Goal: Task Accomplishment & Management: Complete application form

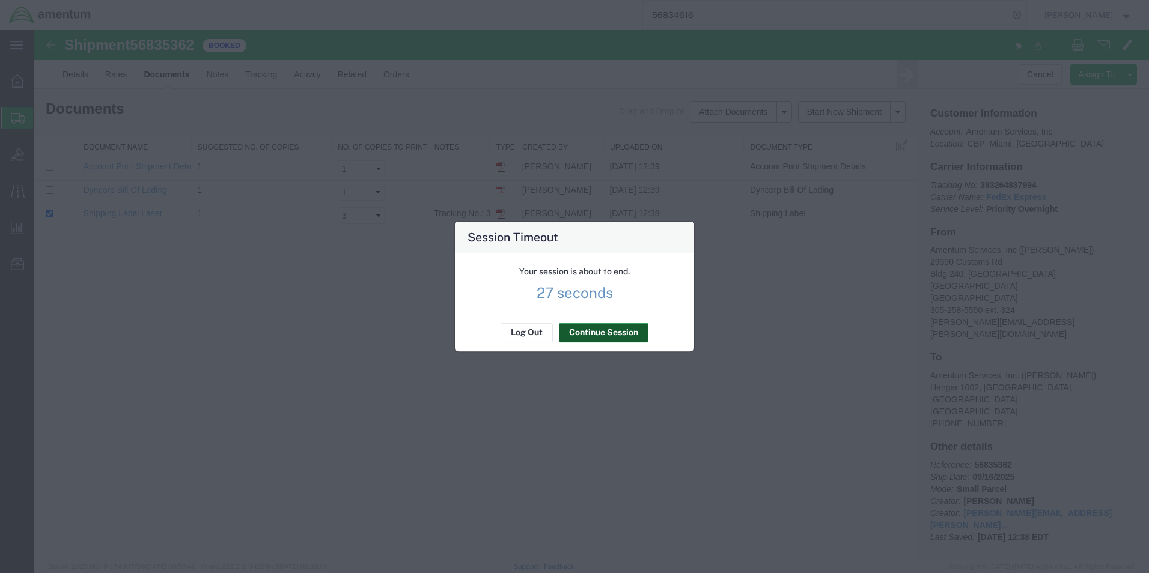
click at [573, 333] on button "Continue Session" at bounding box center [604, 332] width 90 height 19
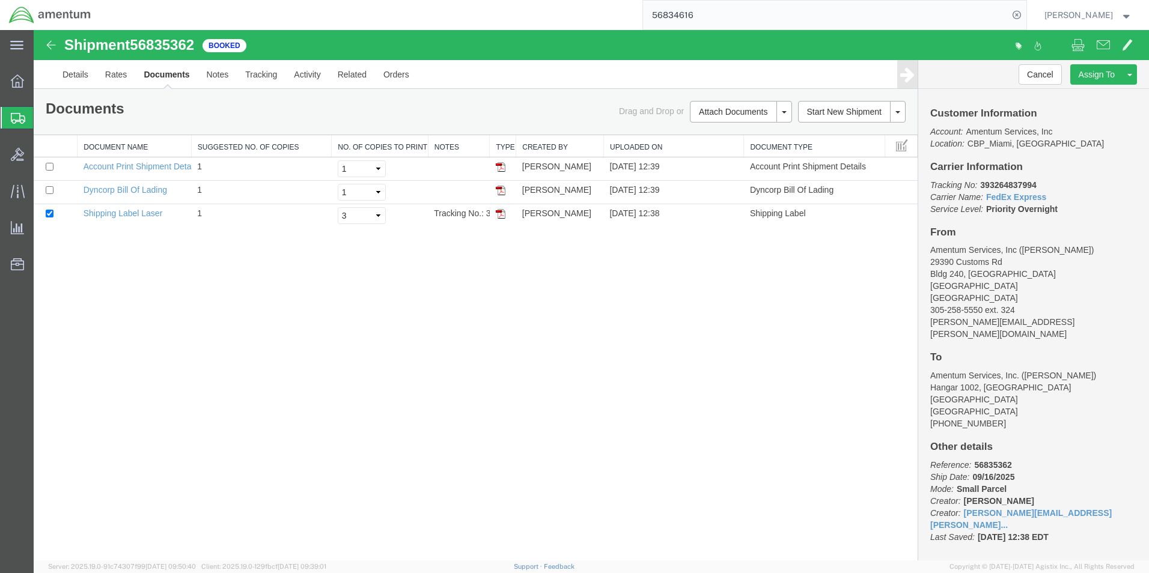
click at [0, 0] on span "Create Shipment" at bounding box center [0, 0] width 0 height 0
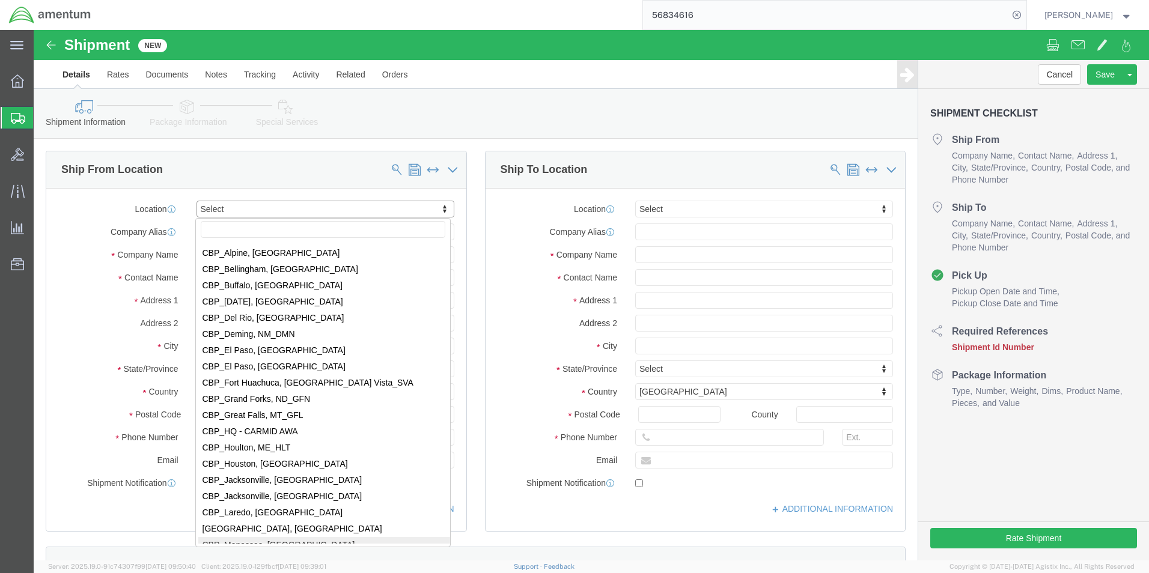
scroll to position [2344, 0]
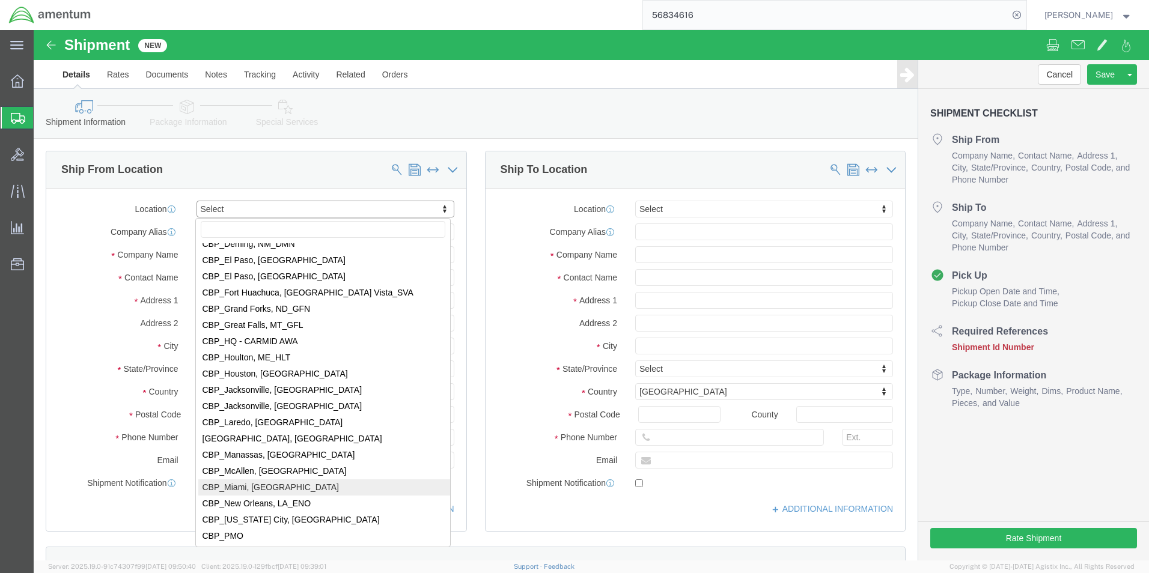
select select "49931"
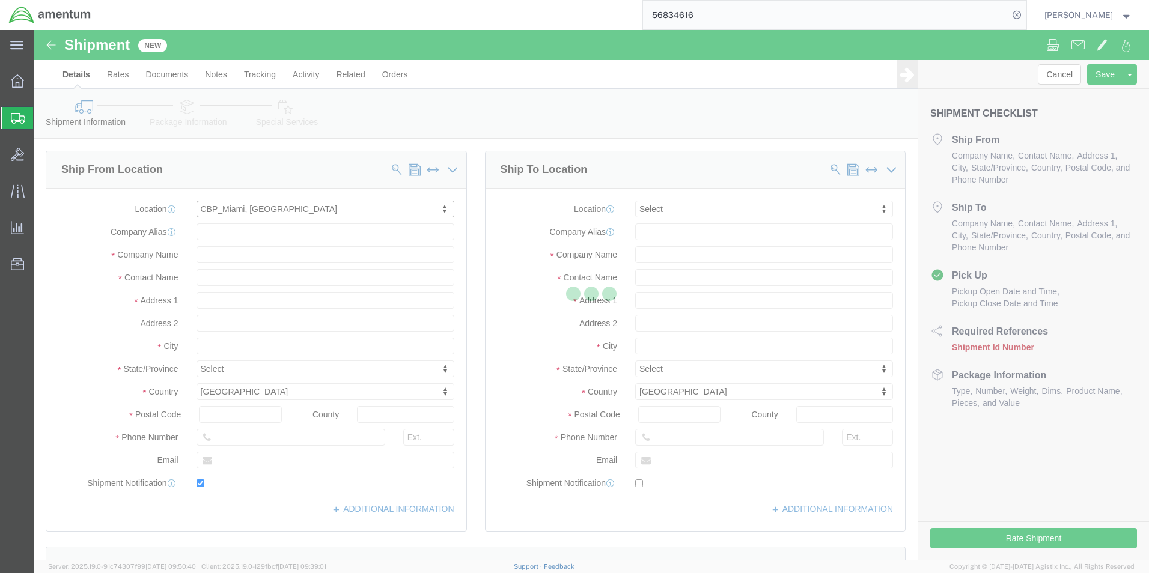
type input "29390 Customs Rd"
type input "Bldg 240, [GEOGRAPHIC_DATA]"
type input "33039"
type input "[PHONE_NUMBER]"
type input "324"
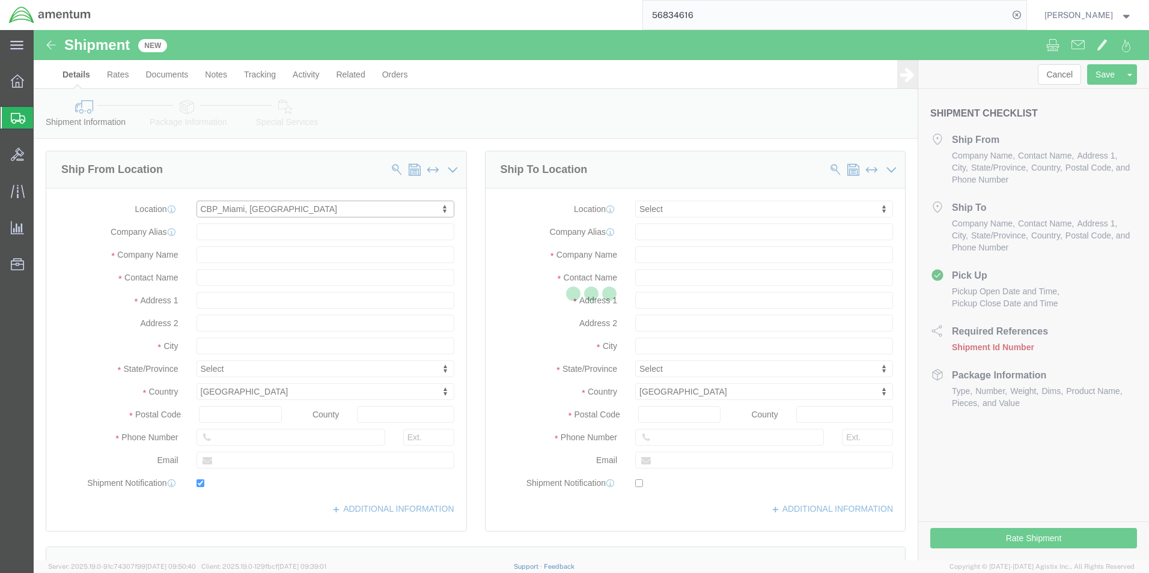
type input "[PERSON_NAME][EMAIL_ADDRESS][PERSON_NAME][DOMAIN_NAME]"
checkbox input "true"
type input "Amentum Services, Inc"
type input "[PERSON_NAME]"
type input "HOMESTEAD"
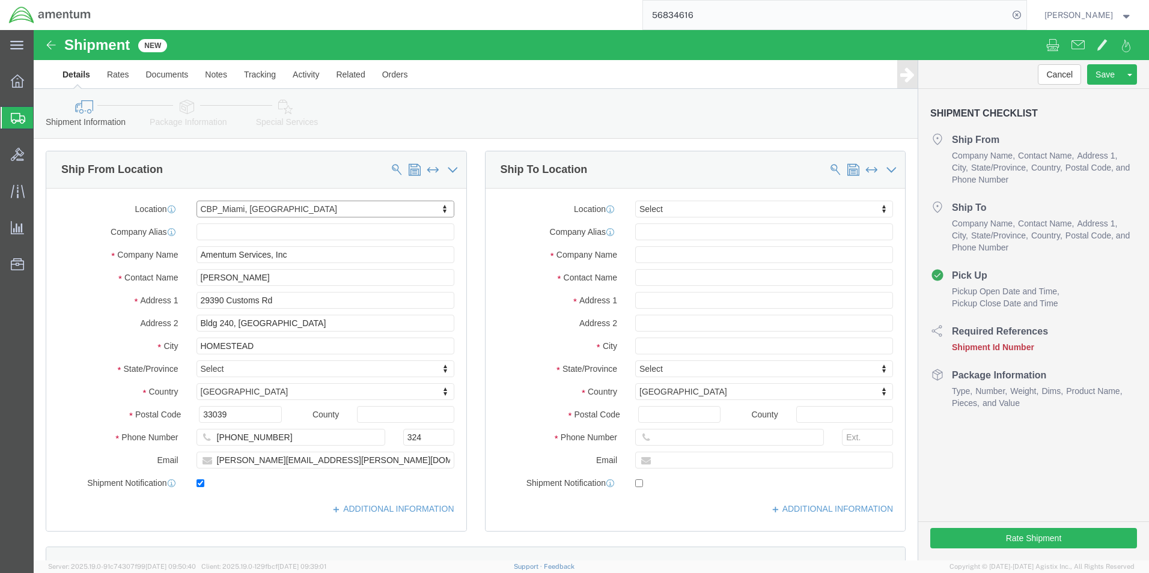
select select "FL"
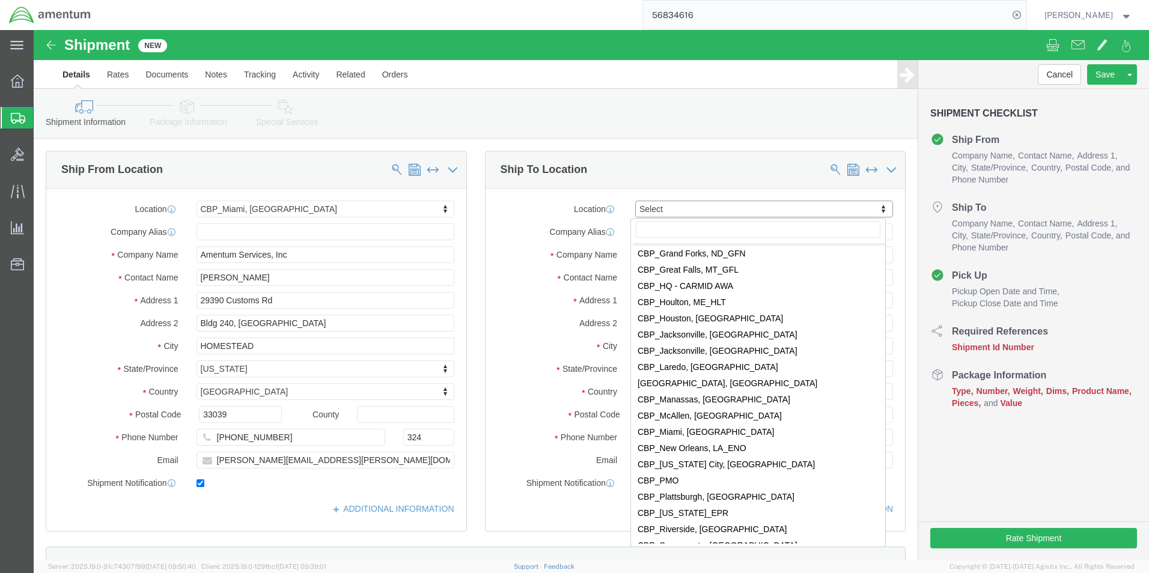
scroll to position [2404, 0]
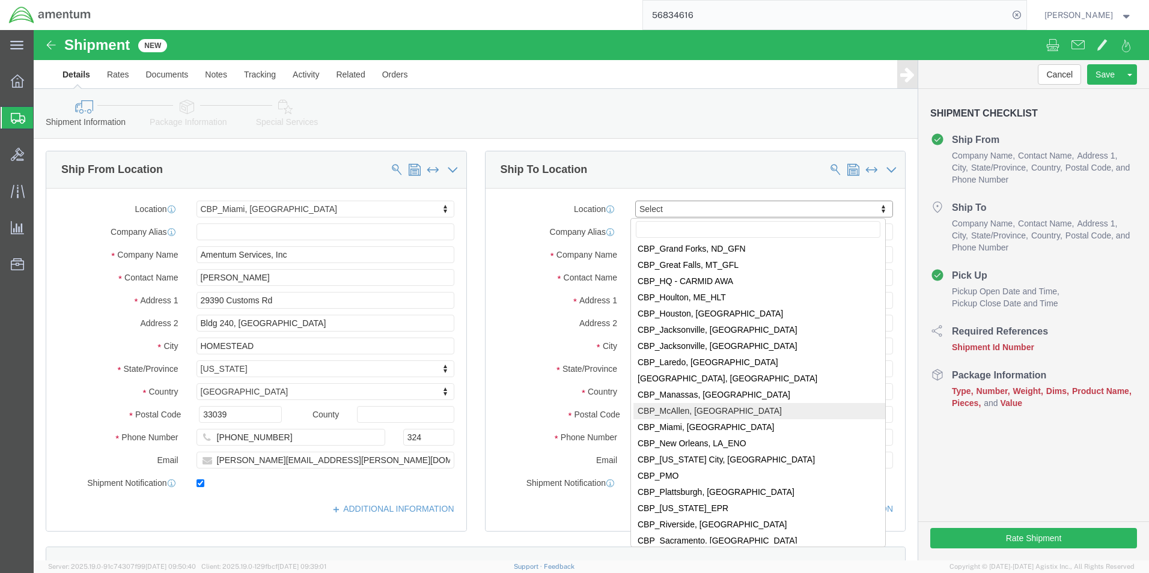
select select "49941"
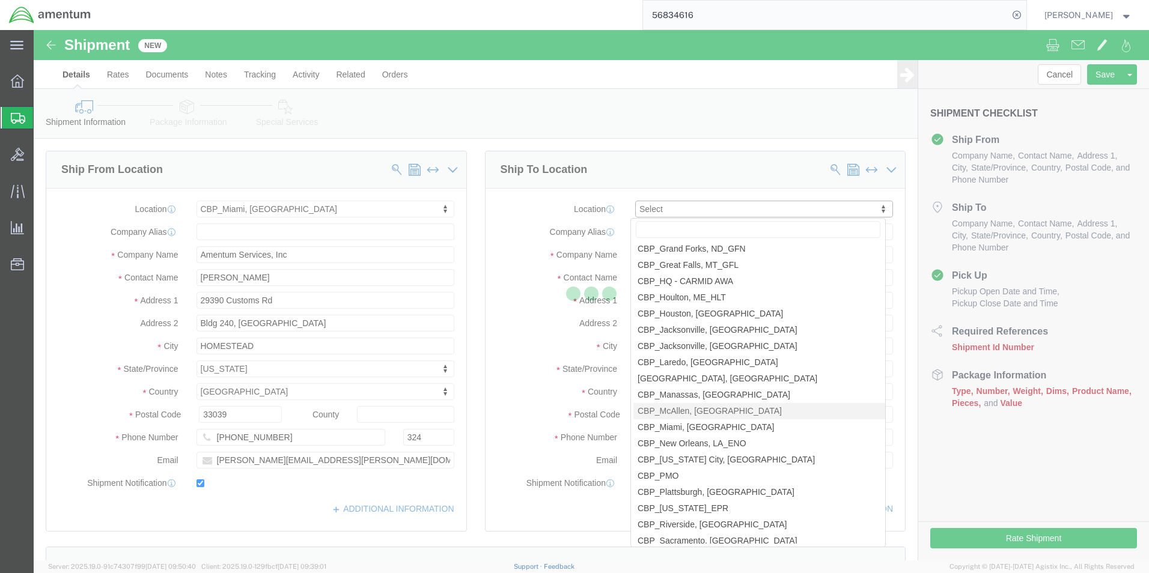
type input "[STREET_ADDRESS]"
type input "32C"
type input "78503"
type input "[PHONE_NUMBER]"
type input "[PERSON_NAME][EMAIL_ADDRESS][PERSON_NAME][DOMAIN_NAME]"
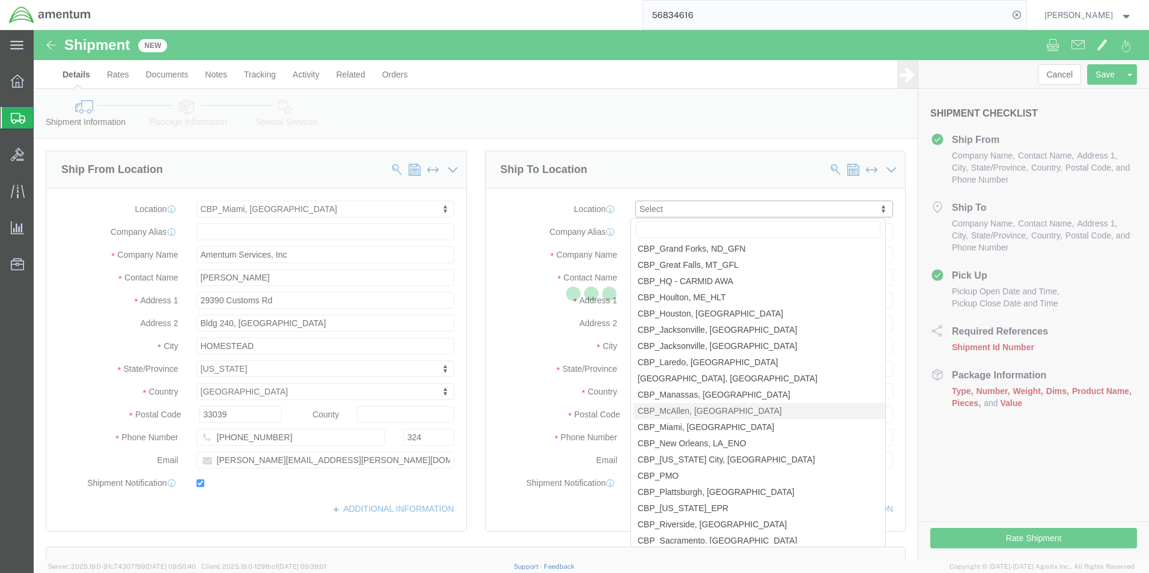
checkbox input "true"
type input "Amentum Services, Inc"
type input "[PERSON_NAME]"
type input "McAllen"
select select "[GEOGRAPHIC_DATA]"
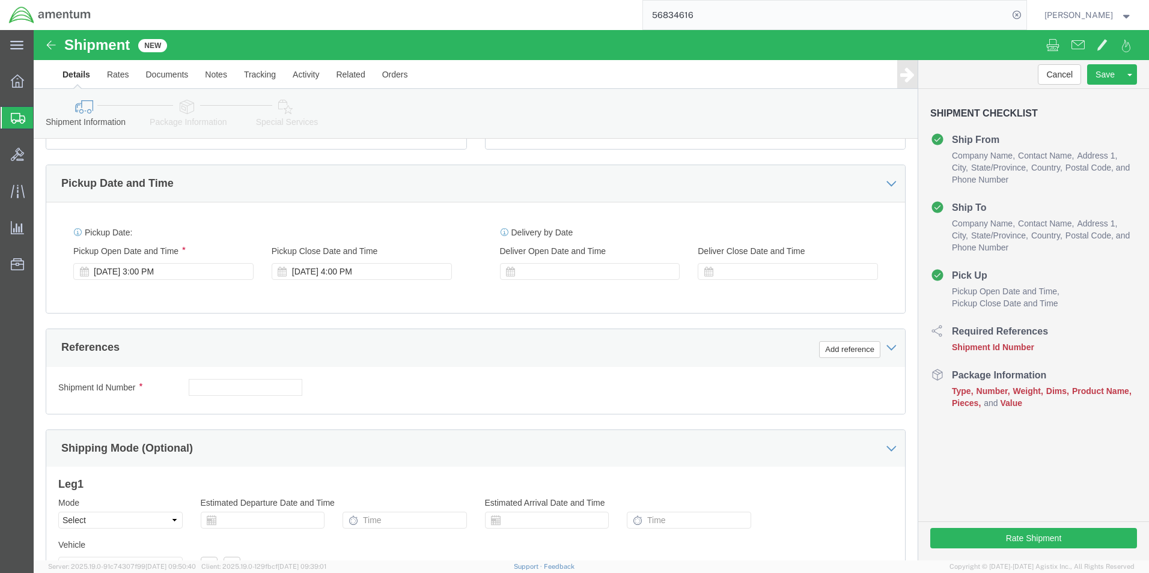
scroll to position [481, 0]
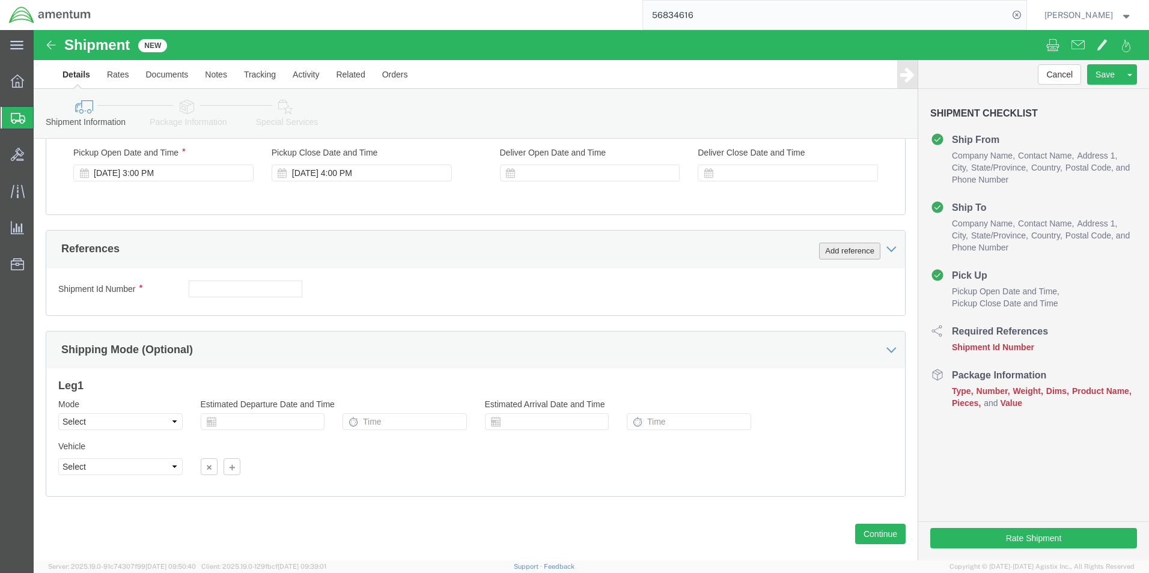
click button "Add reference"
click select "Select Account Type Activity ID Airline Appointment Number ASN Batch Request # …"
select select "CUSTREF"
click select "Select Account Type Activity ID Airline Appointment Number ASN Batch Request # …"
click input "text"
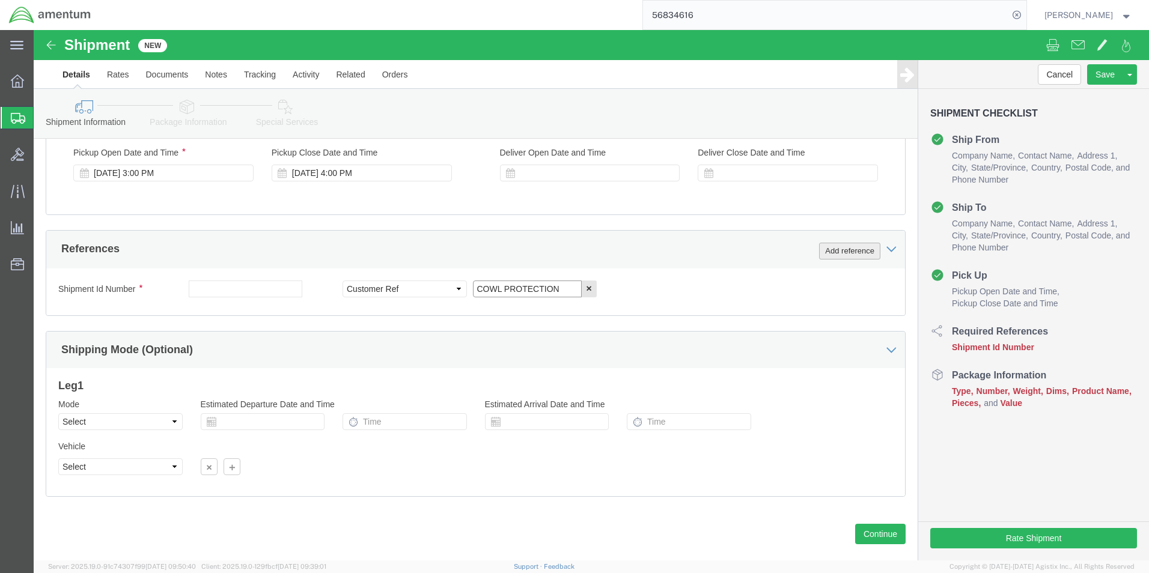
type input "COWL PROTECTION"
click button "Add reference"
click select "Select Account Type Activity ID Airline Appointment Number ASN Batch Request # …"
select select "DEPT"
click select "Select Account Type Activity ID Airline Appointment Number ASN Batch Request # …"
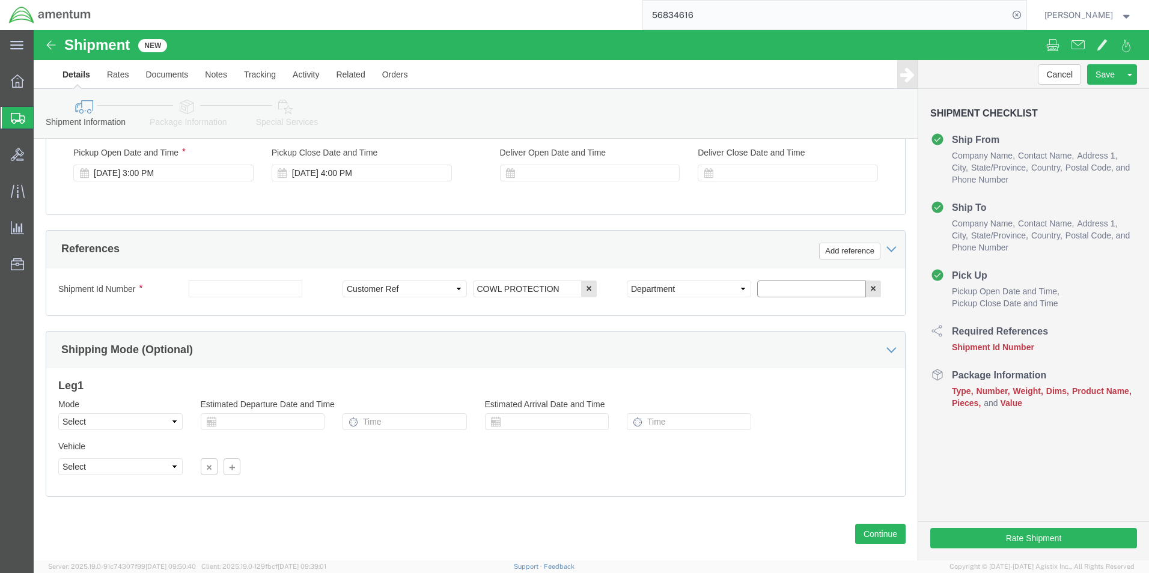
click input "text"
type input "CBP"
click button "Add reference"
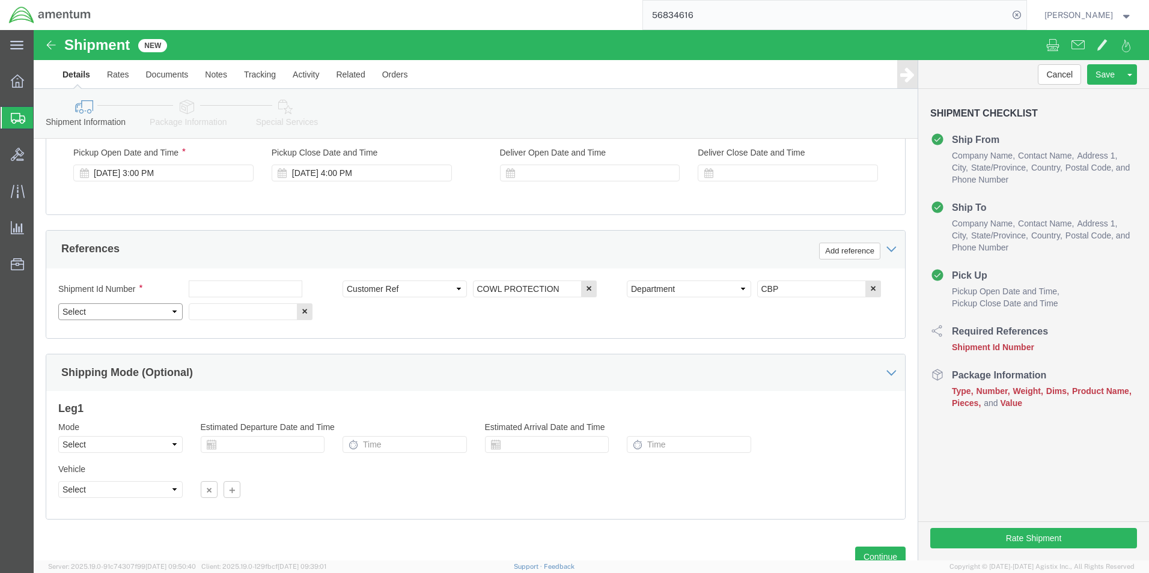
click select "Select Account Type Activity ID Airline Appointment Number ASN Batch Request # …"
select select "PROJNUM"
click select "Select Account Type Activity ID Airline Appointment Number ASN Batch Request # …"
click input "text"
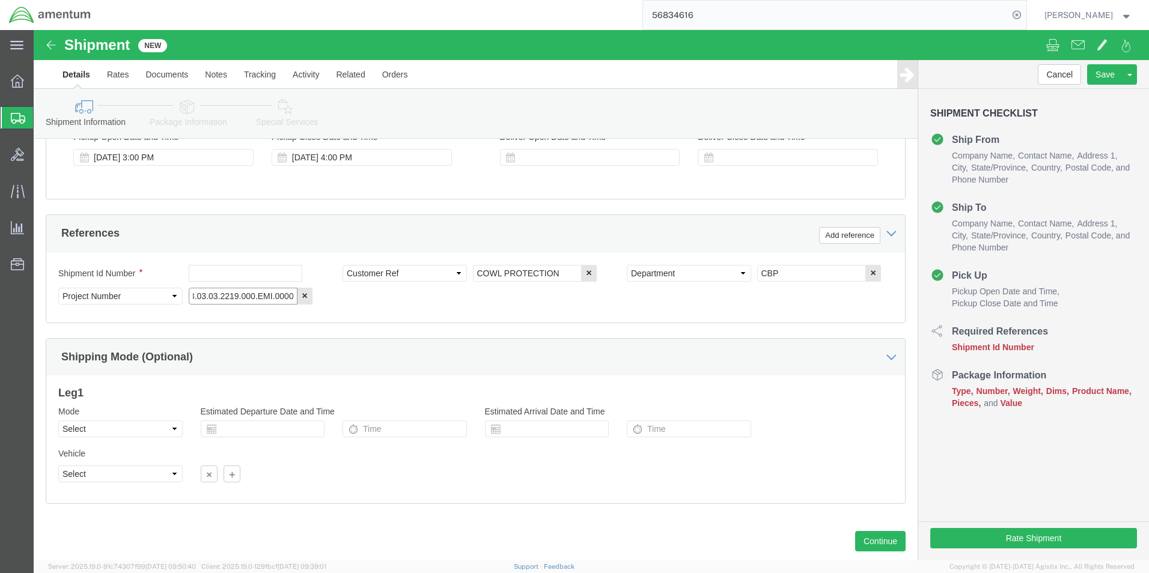
scroll to position [524, 0]
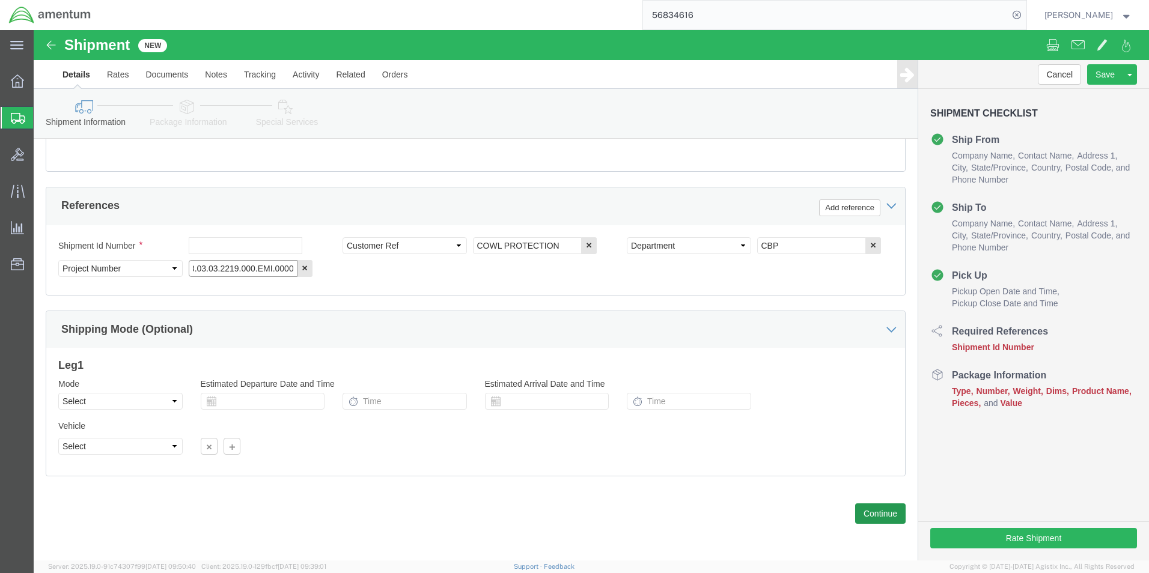
type input "6118.03.03.2219.000.EMI.0000"
drag, startPoint x: 838, startPoint y: 479, endPoint x: 832, endPoint y: 475, distance: 7.0
click button "Continue"
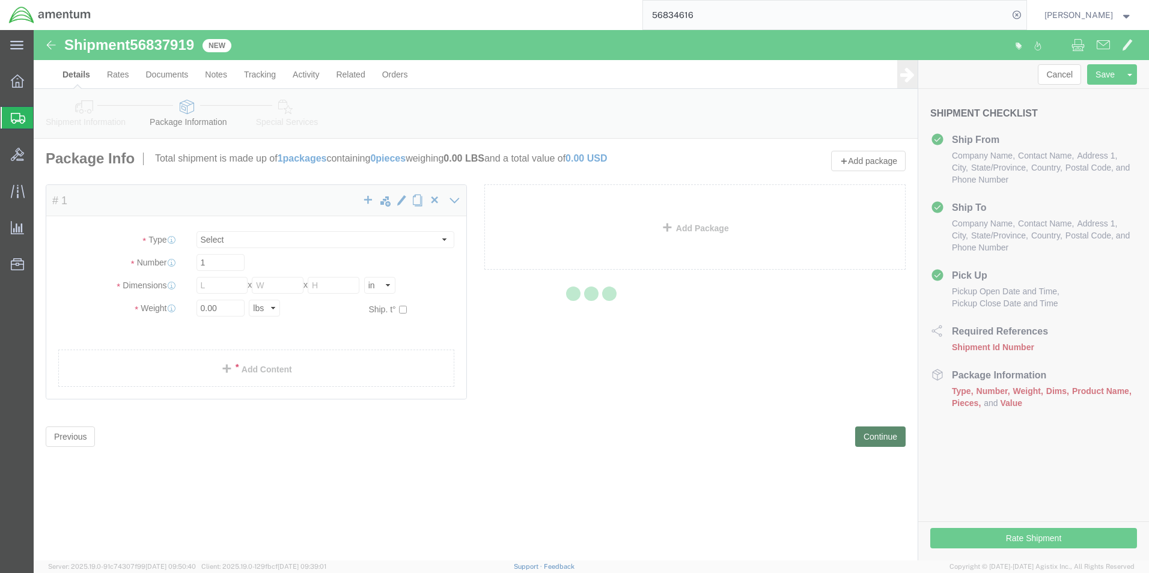
select select "CBOX"
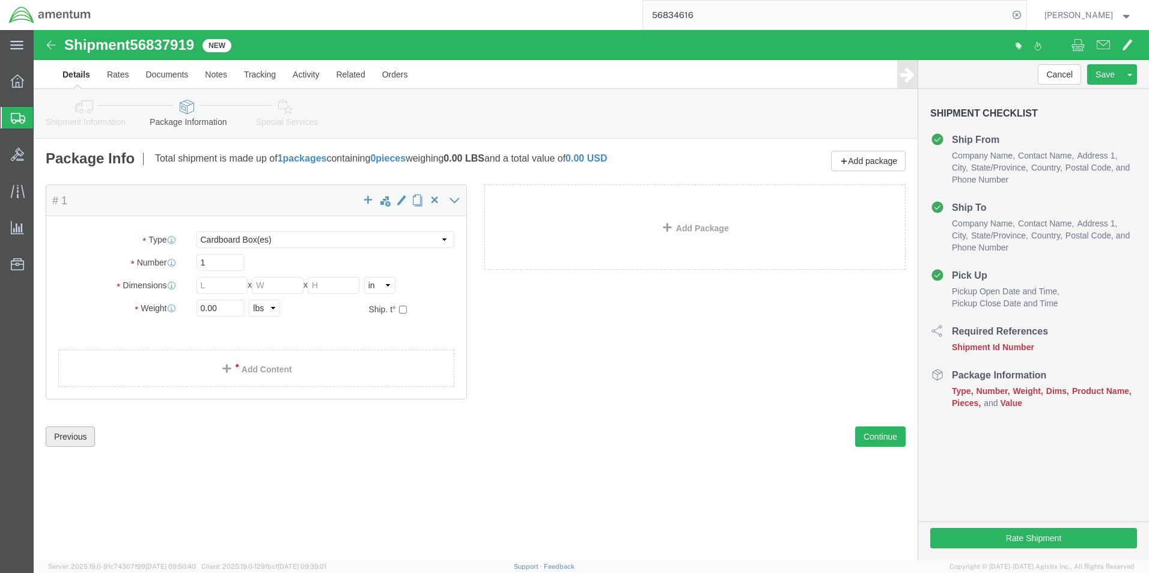
click button "Previous"
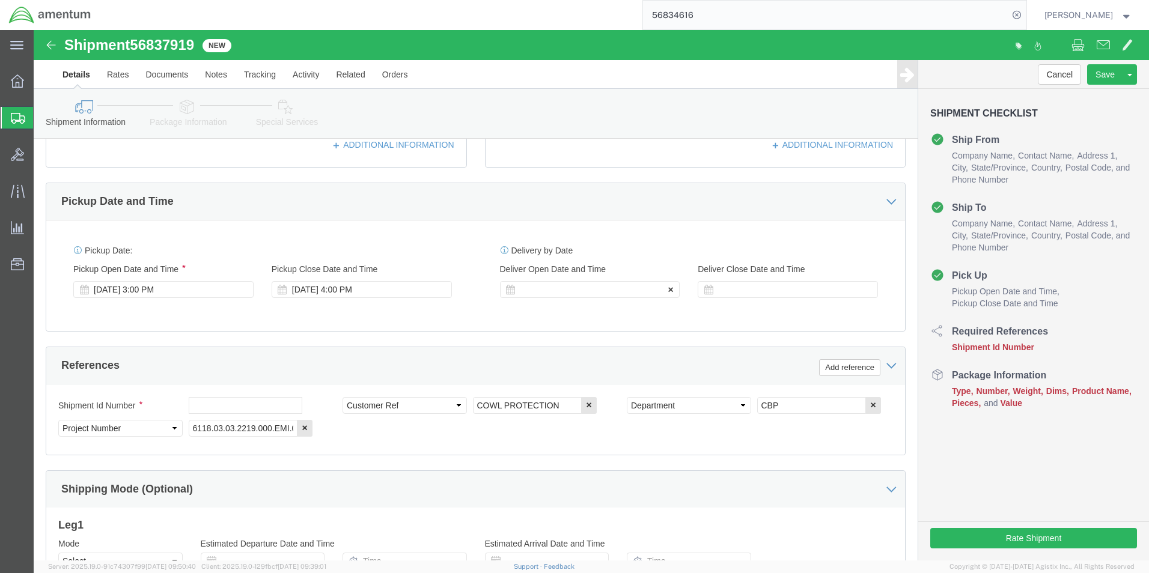
scroll to position [421, 0]
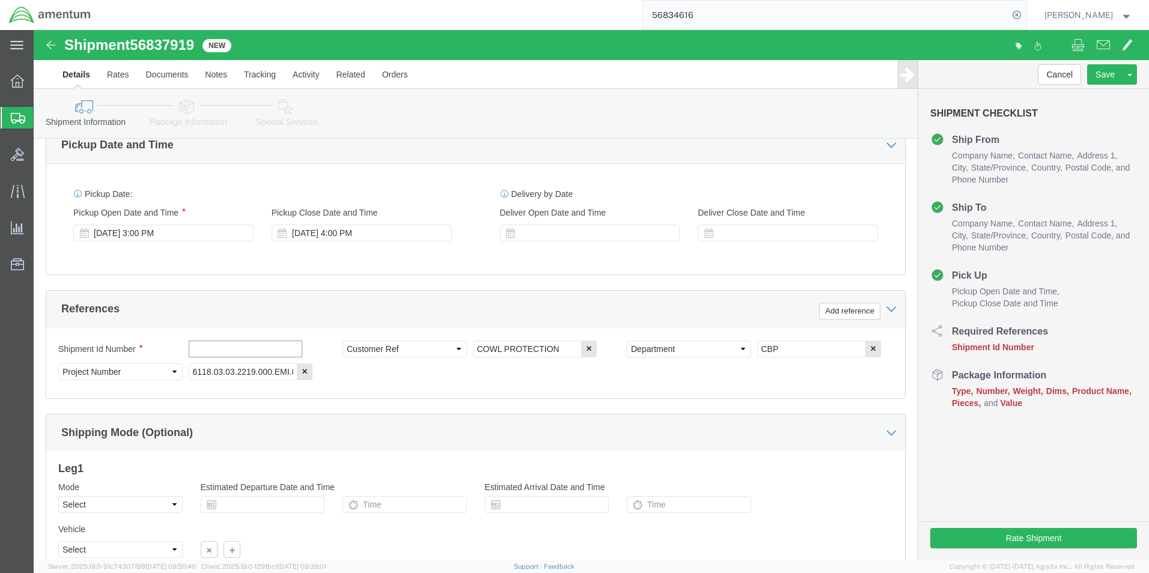
click input "text"
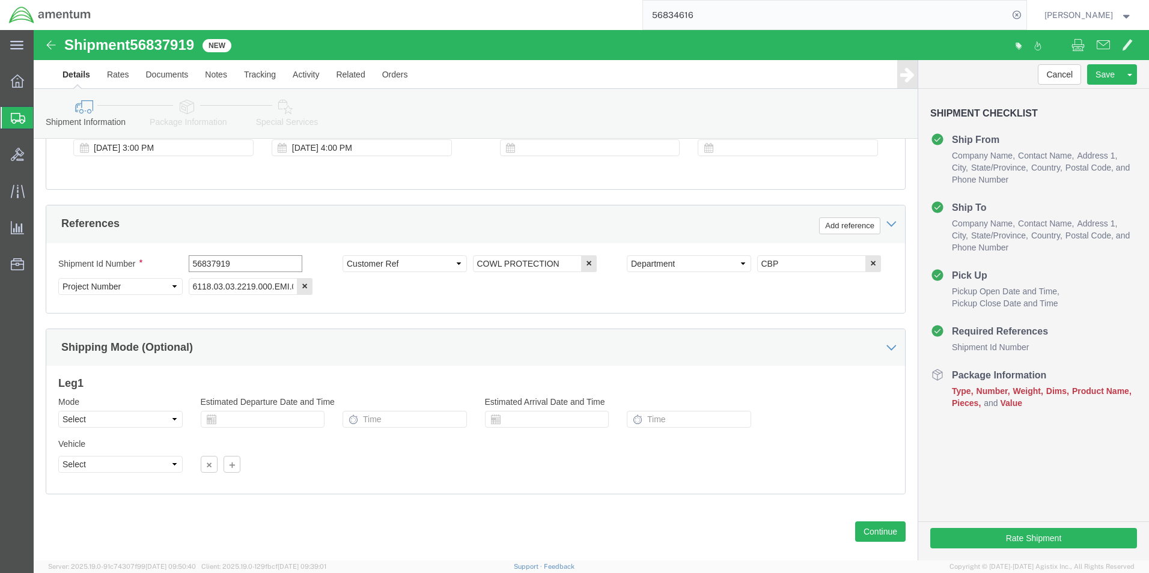
scroll to position [524, 0]
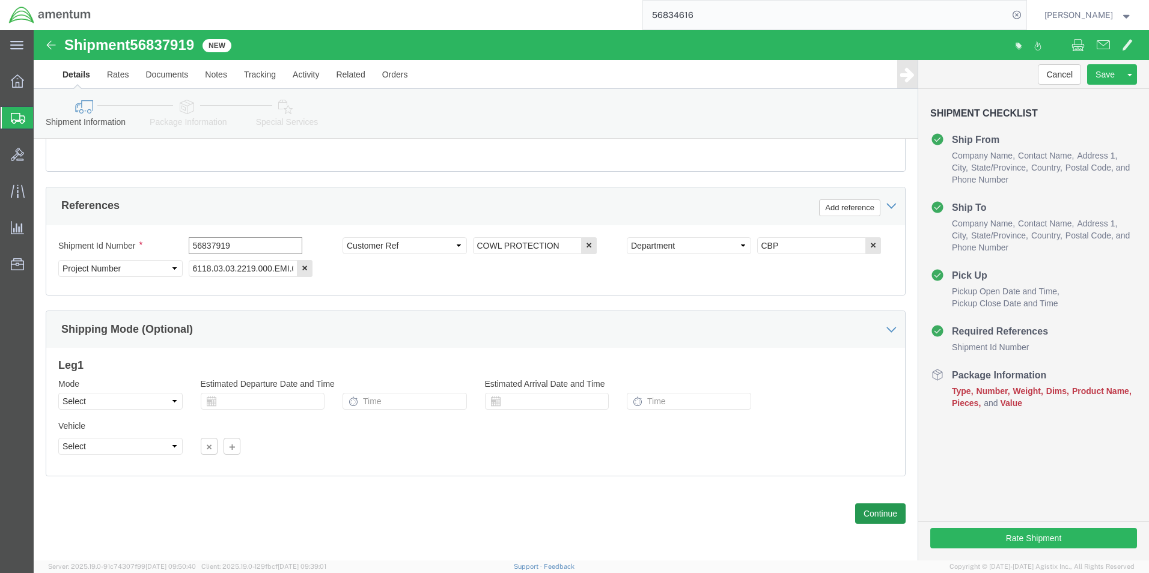
type input "56837919"
click button "Continue"
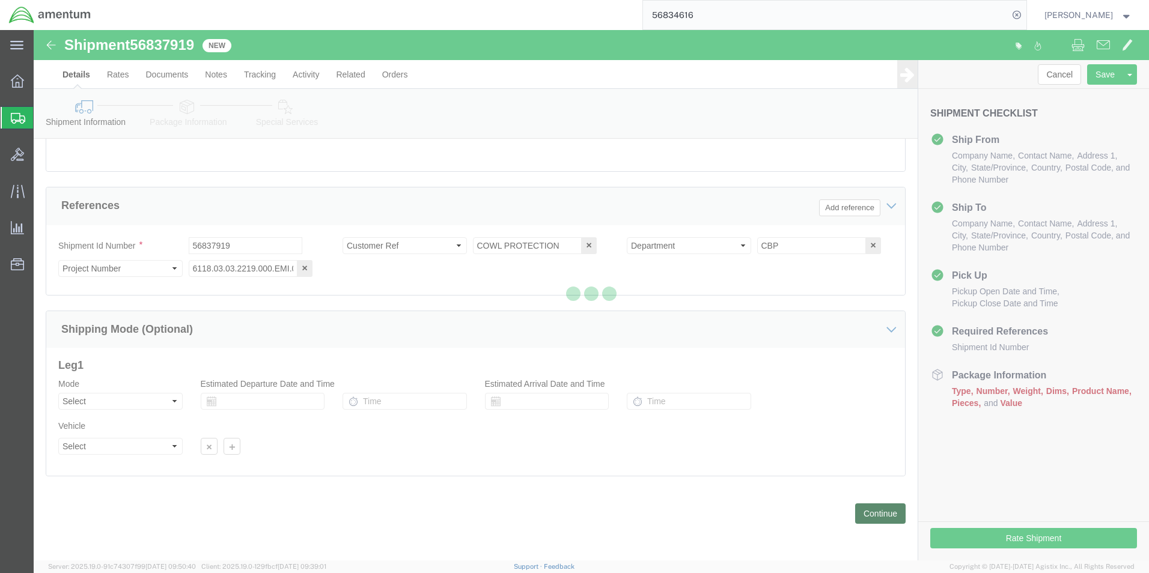
scroll to position [0, 0]
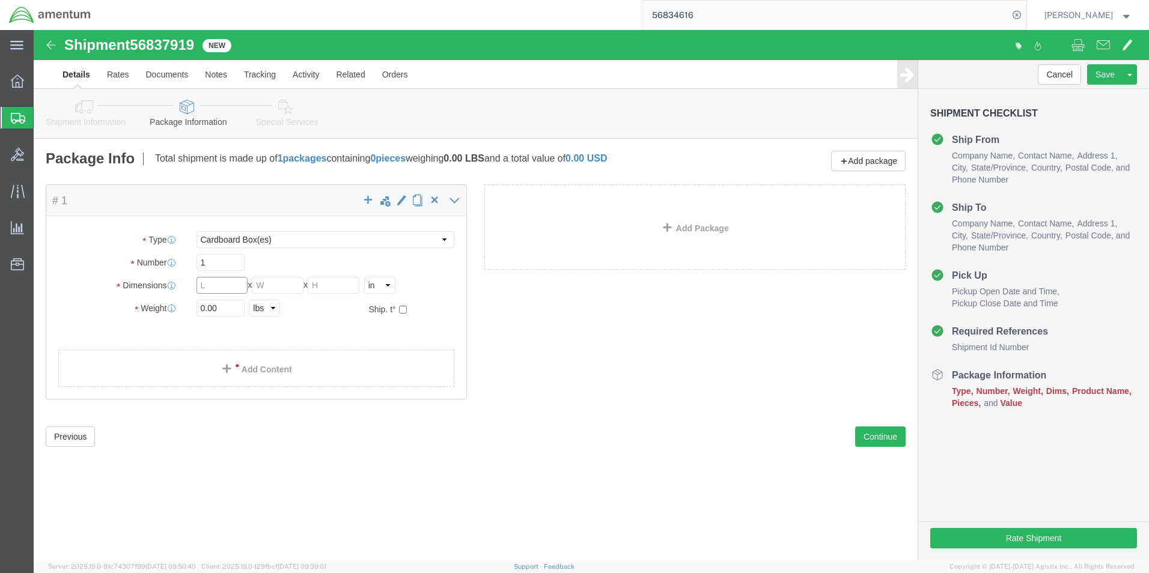
click input "text"
type input "8"
click input "text"
type input "6"
click input "text"
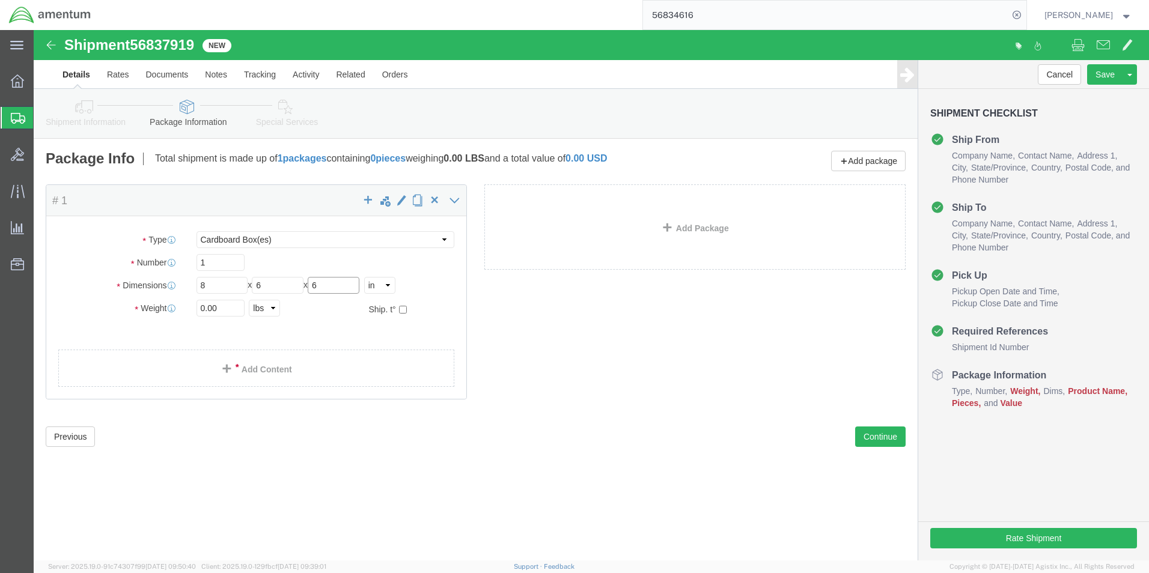
type input "6"
click input "0.00"
type input "1.00"
click span
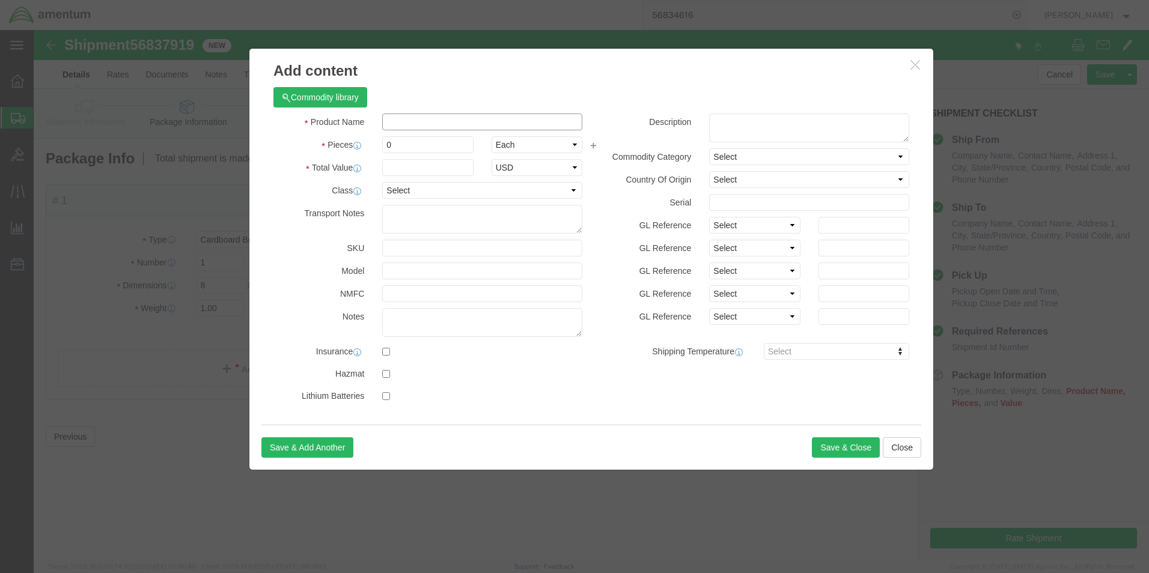
click input "text"
type input "COWL PROTECTION"
click input "0"
type input "1"
click input "text"
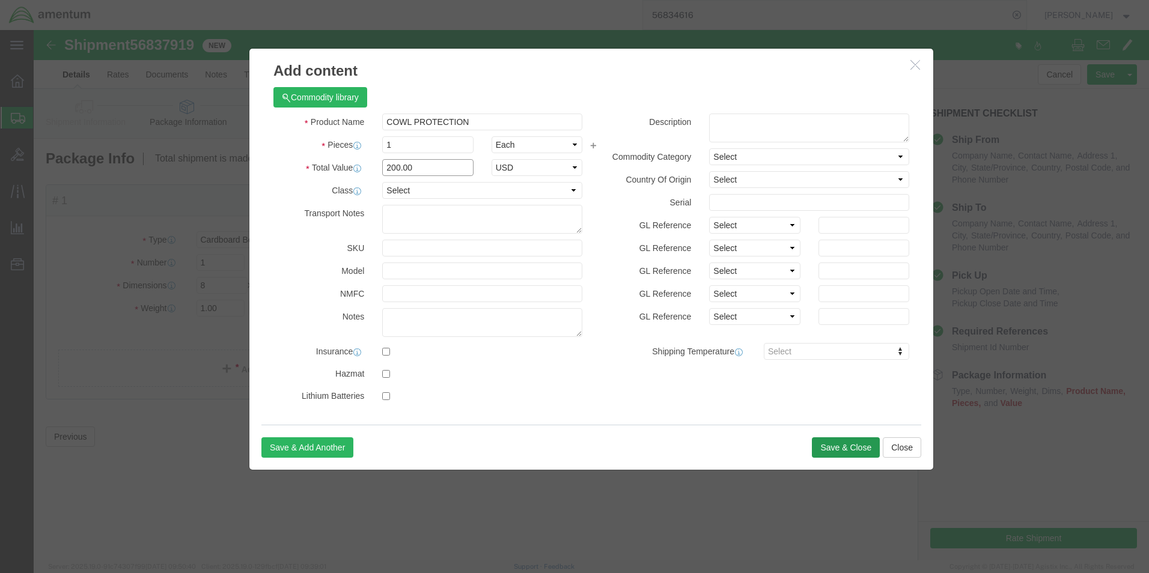
type input "200.00"
click button "Save & Close"
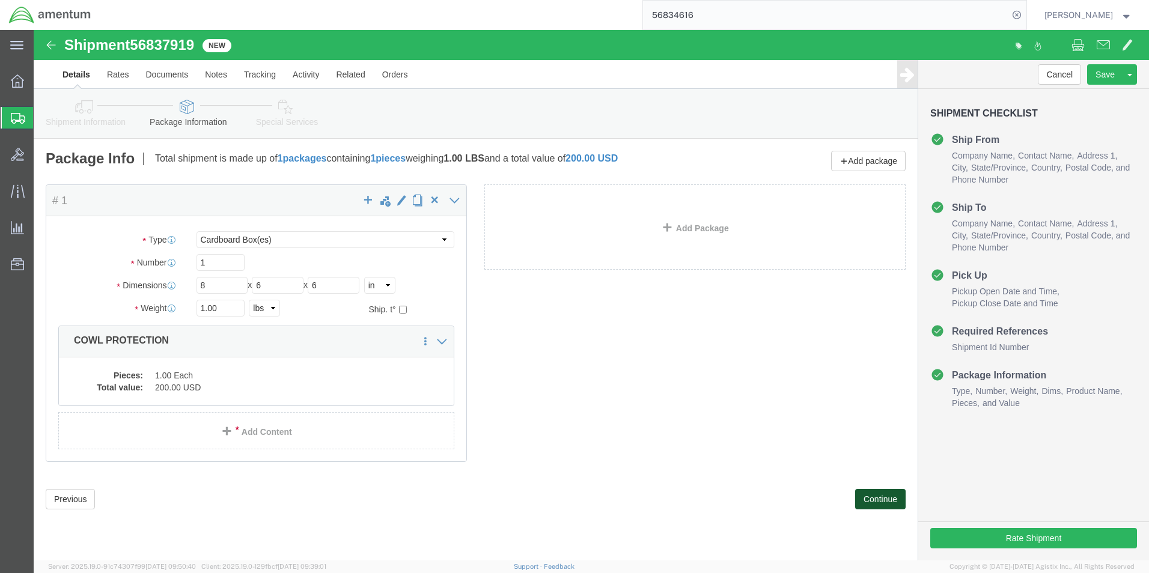
click button "Continue"
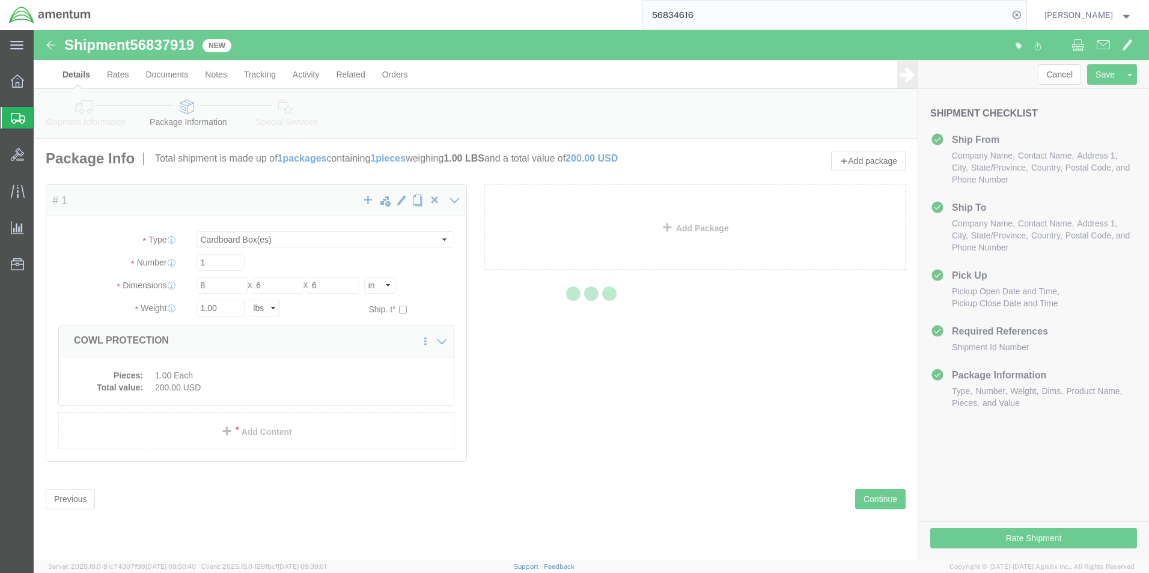
select select
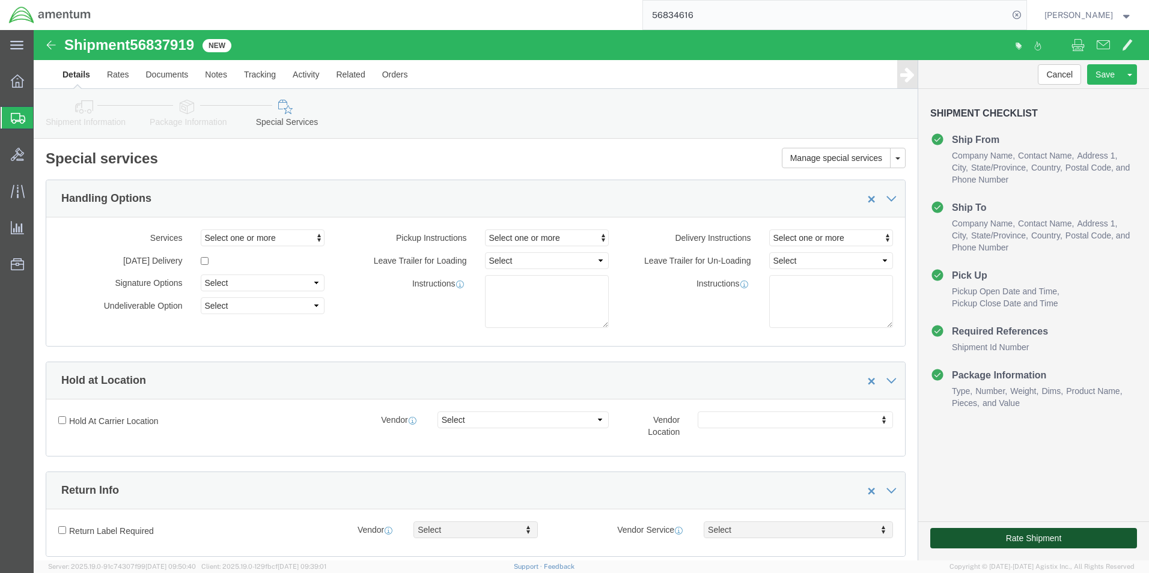
click button "Rate Shipment"
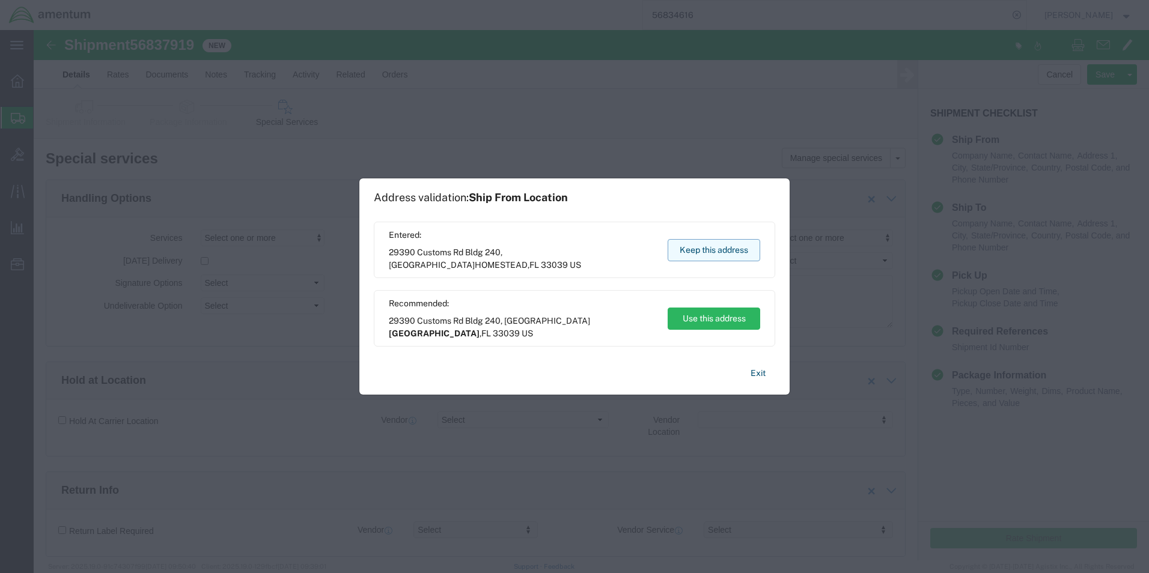
click at [694, 247] on button "Keep this address" at bounding box center [714, 250] width 93 height 22
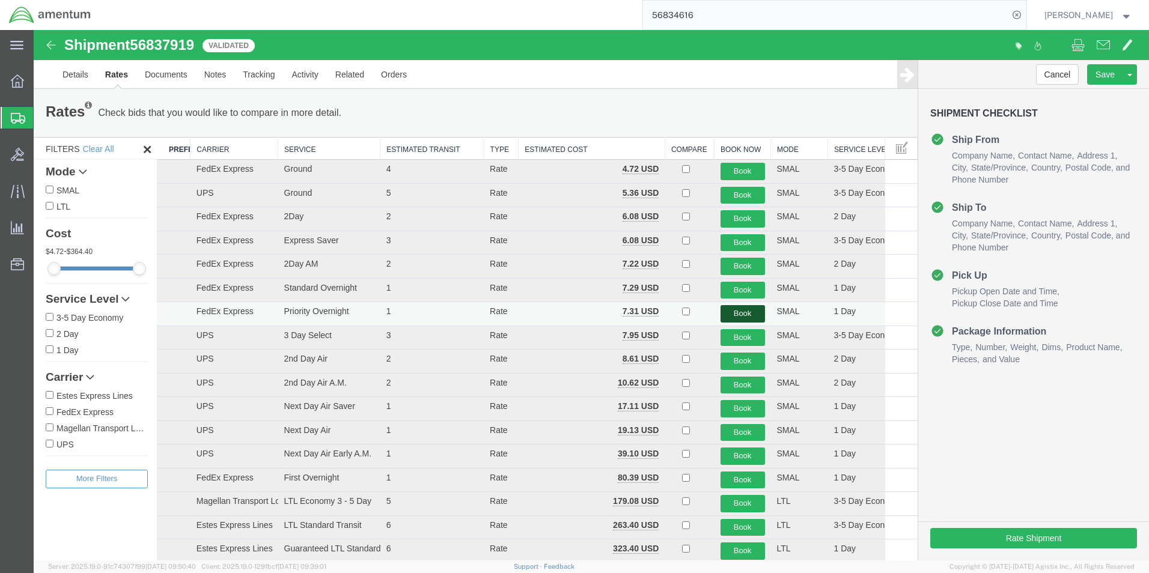
click at [733, 312] on button "Book" at bounding box center [743, 313] width 44 height 17
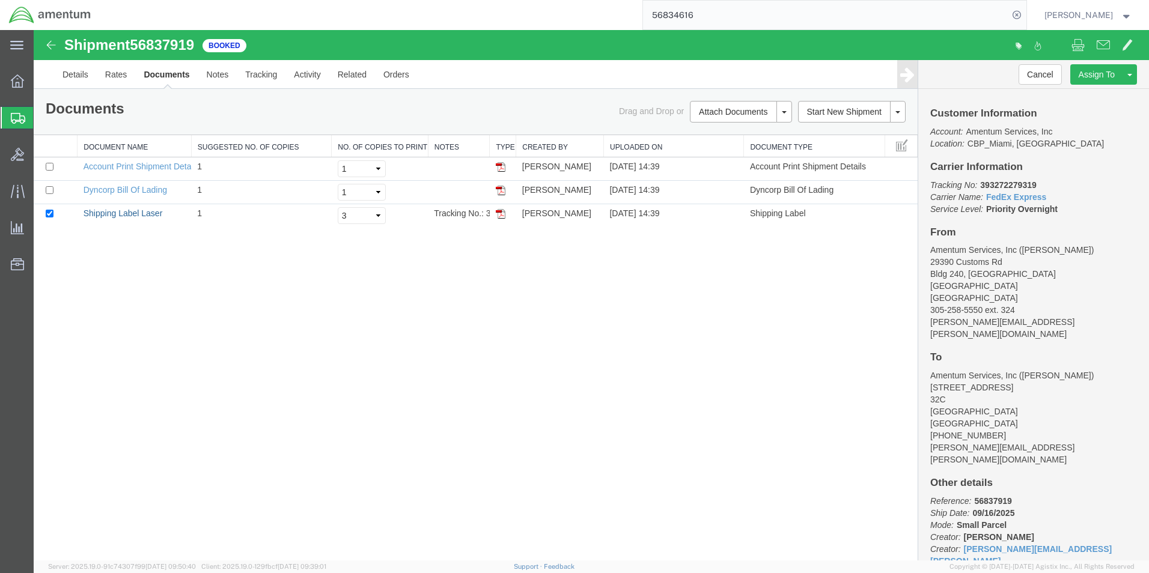
drag, startPoint x: 130, startPoint y: 212, endPoint x: 151, endPoint y: 334, distance: 123.9
click at [130, 212] on link "Shipping Label Laser" at bounding box center [123, 214] width 79 height 10
